Goal: Task Accomplishment & Management: Use online tool/utility

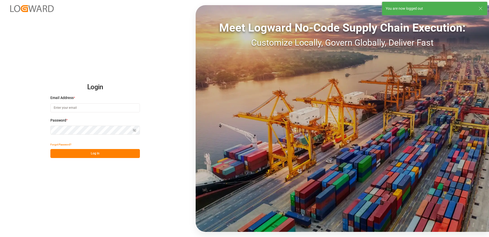
type input "[PERSON_NAME][EMAIL_ADDRESS][PERSON_NAME][DOMAIN_NAME]"
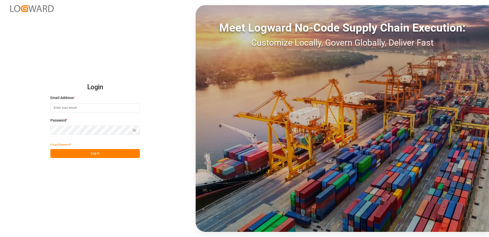
type input "[PERSON_NAME][EMAIL_ADDRESS][PERSON_NAME][DOMAIN_NAME]"
click at [93, 155] on button "Log In" at bounding box center [95, 153] width 90 height 9
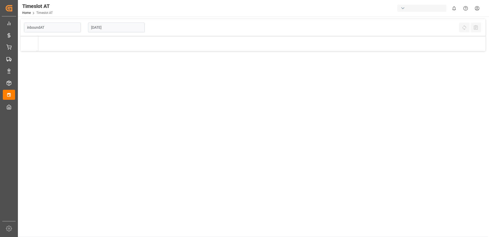
type input "Inbound AT"
